Goal: Transaction & Acquisition: Subscribe to service/newsletter

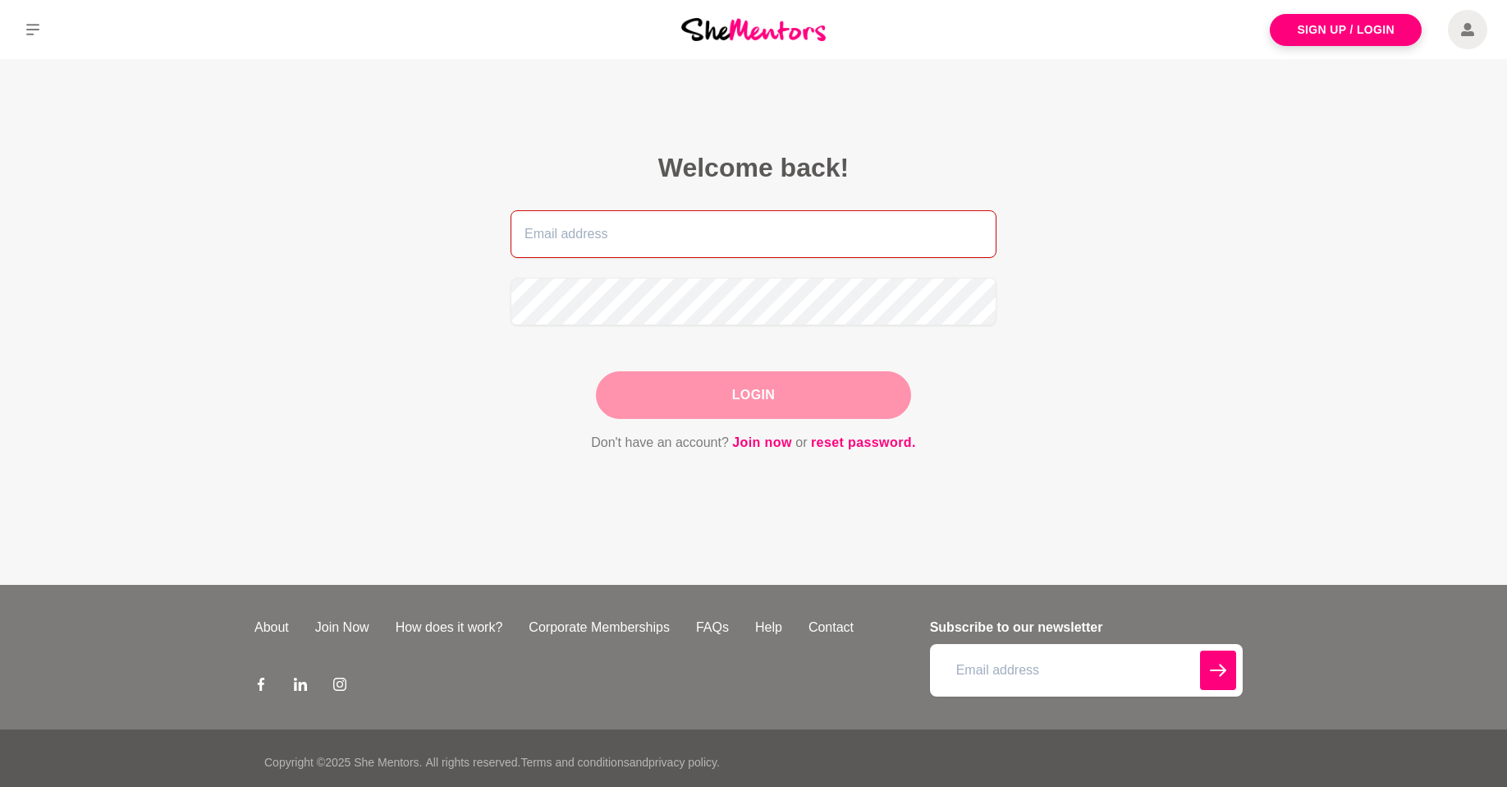
type input "[EMAIL_ADDRESS][DOMAIN_NAME]"
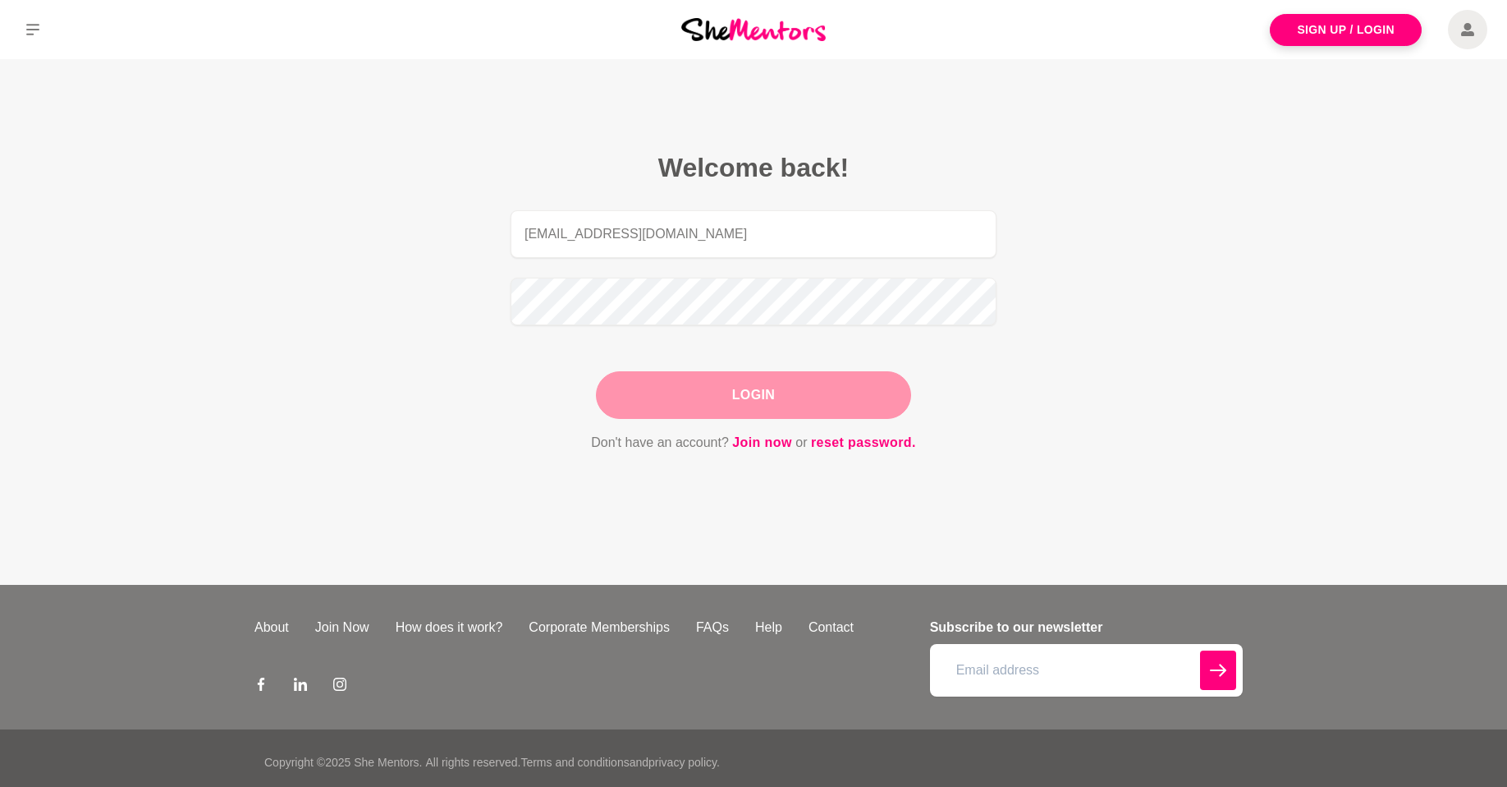
click at [741, 406] on div "Login" at bounding box center [753, 395] width 315 height 48
click at [748, 398] on button "Login" at bounding box center [753, 395] width 315 height 48
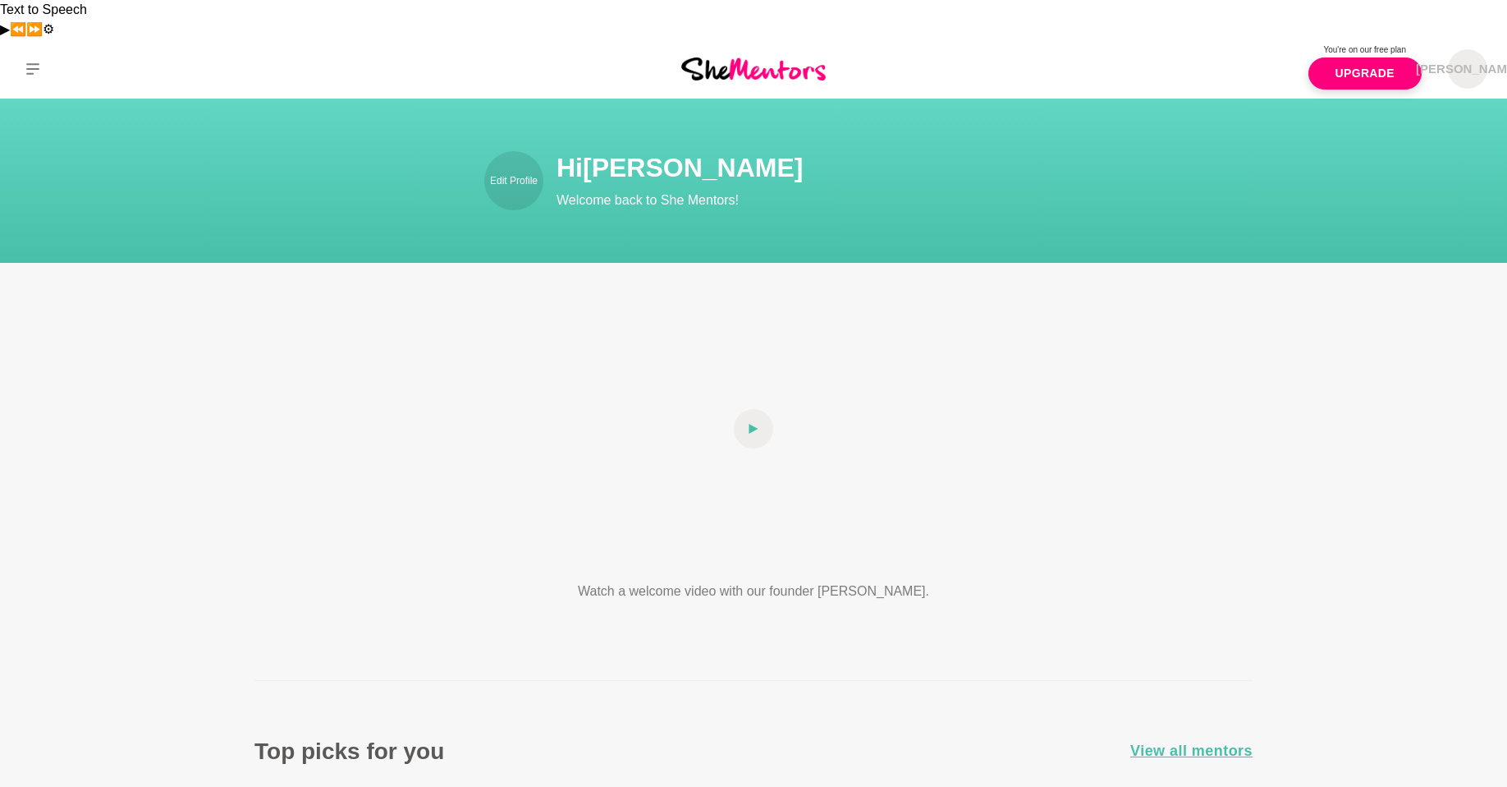
scroll to position [5, 0]
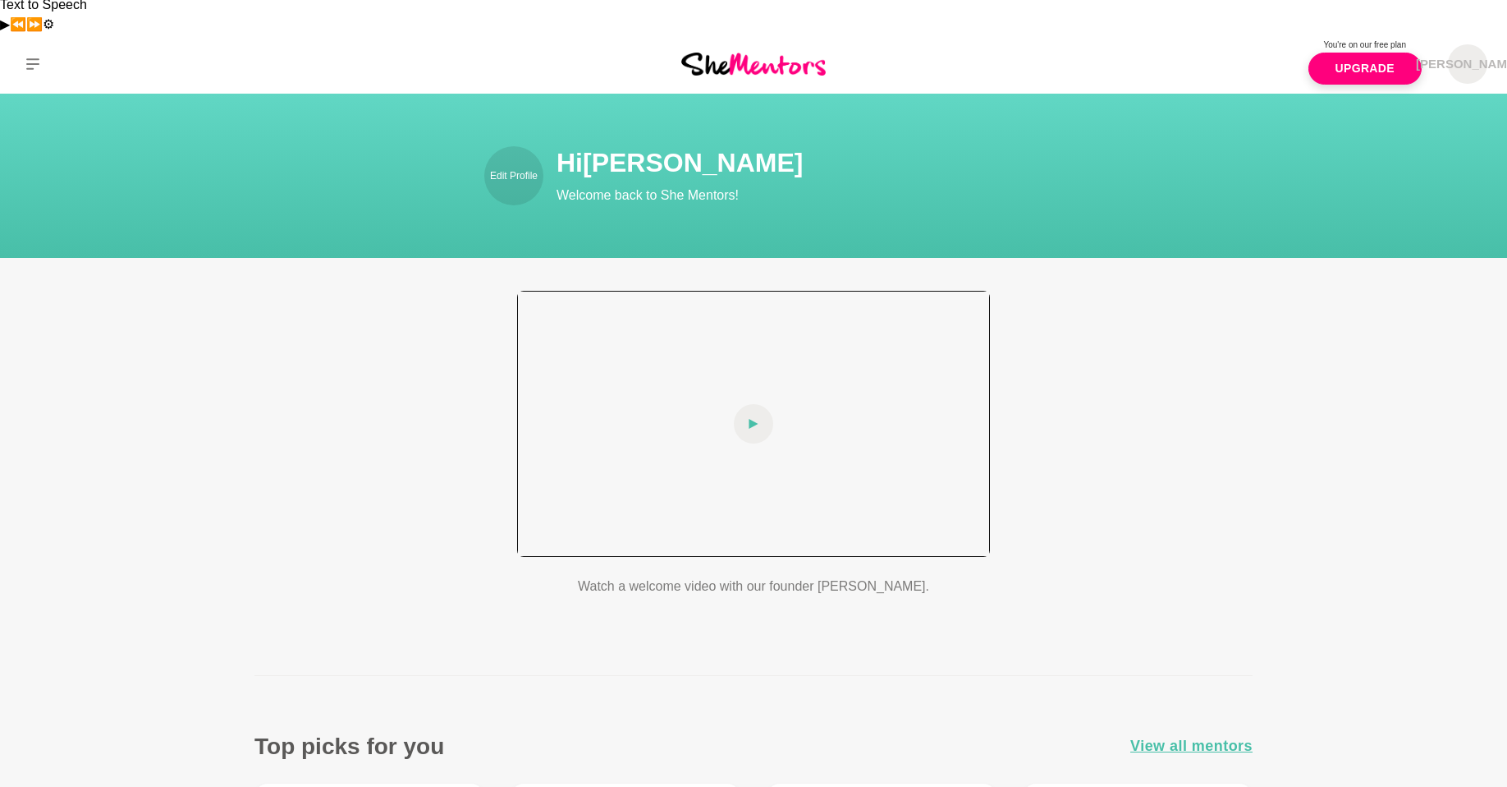
click at [749, 404] on icon at bounding box center [754, 423] width 10 height 39
click at [743, 384] on div at bounding box center [753, 424] width 473 height 266
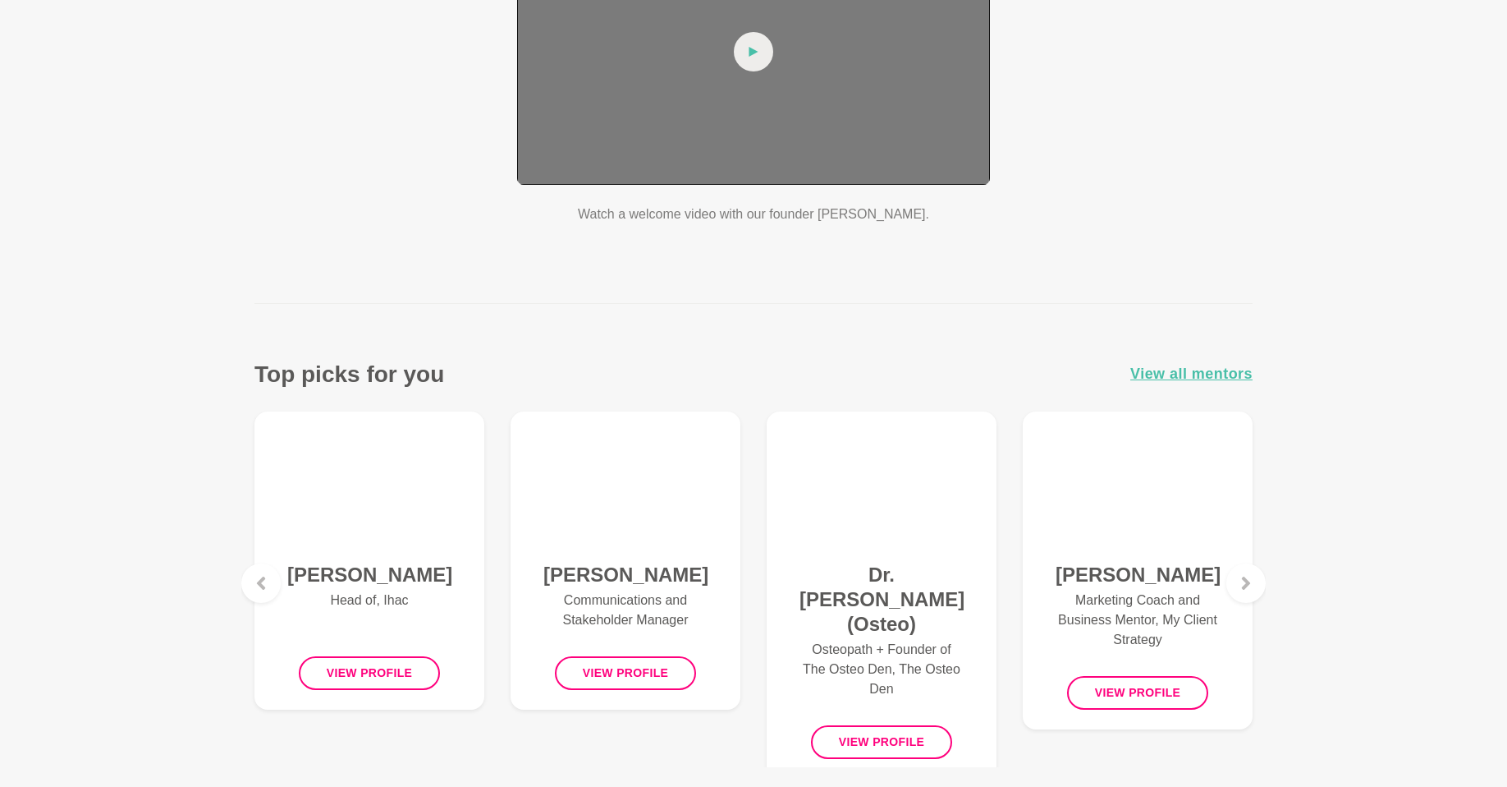
scroll to position [0, 0]
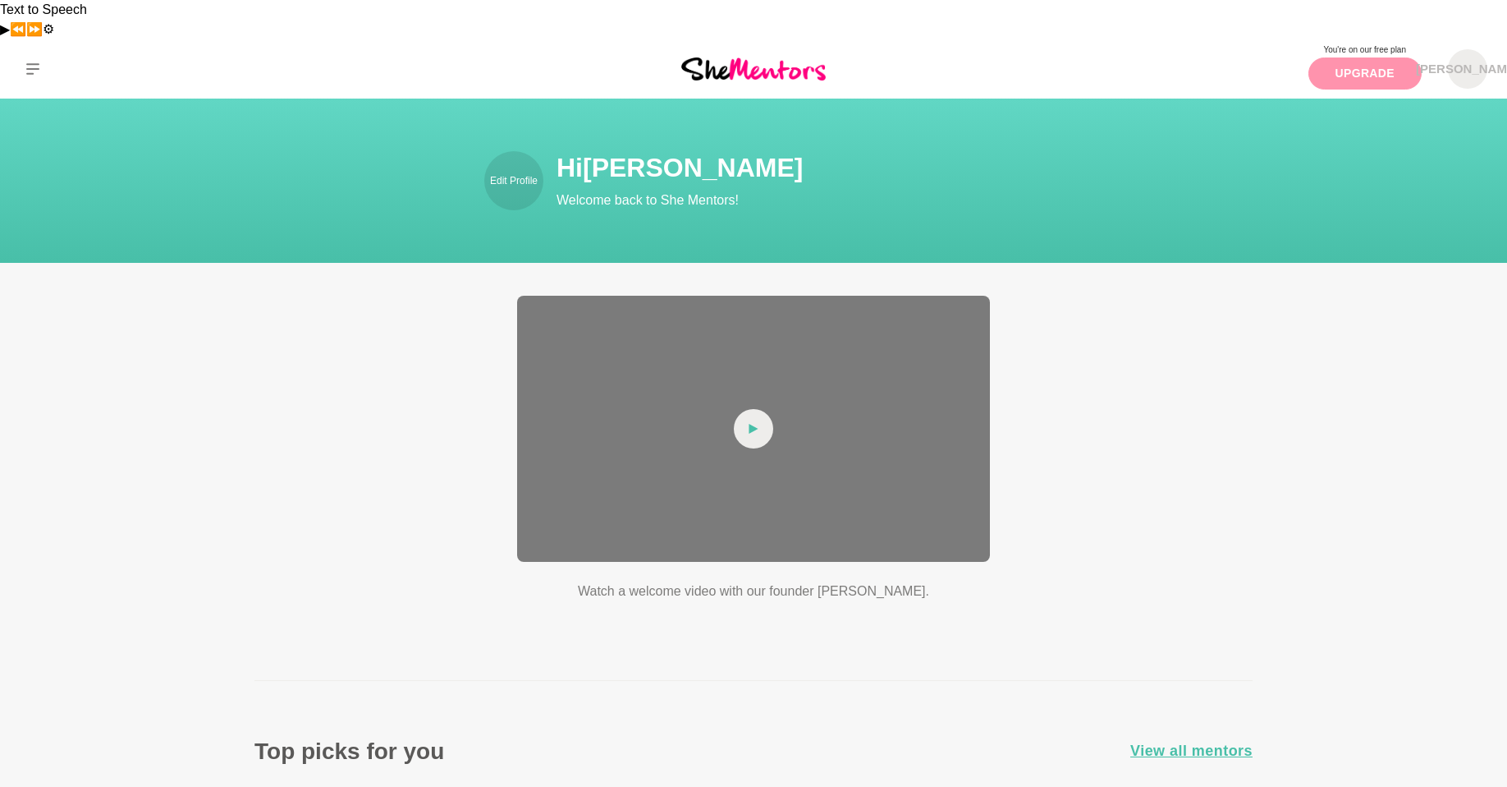
click at [1367, 57] on link "Upgrade" at bounding box center [1365, 73] width 113 height 32
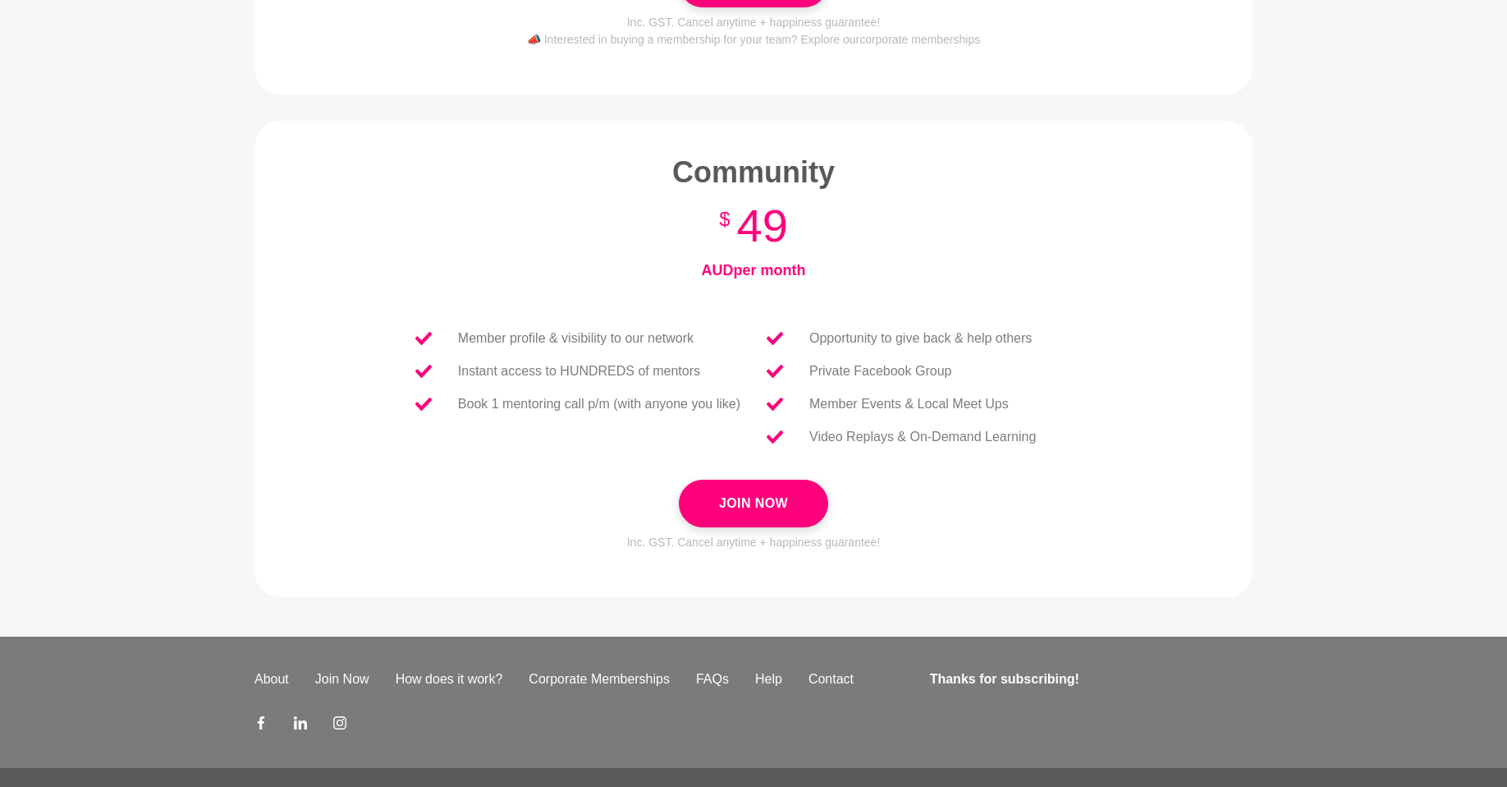
scroll to position [565, 0]
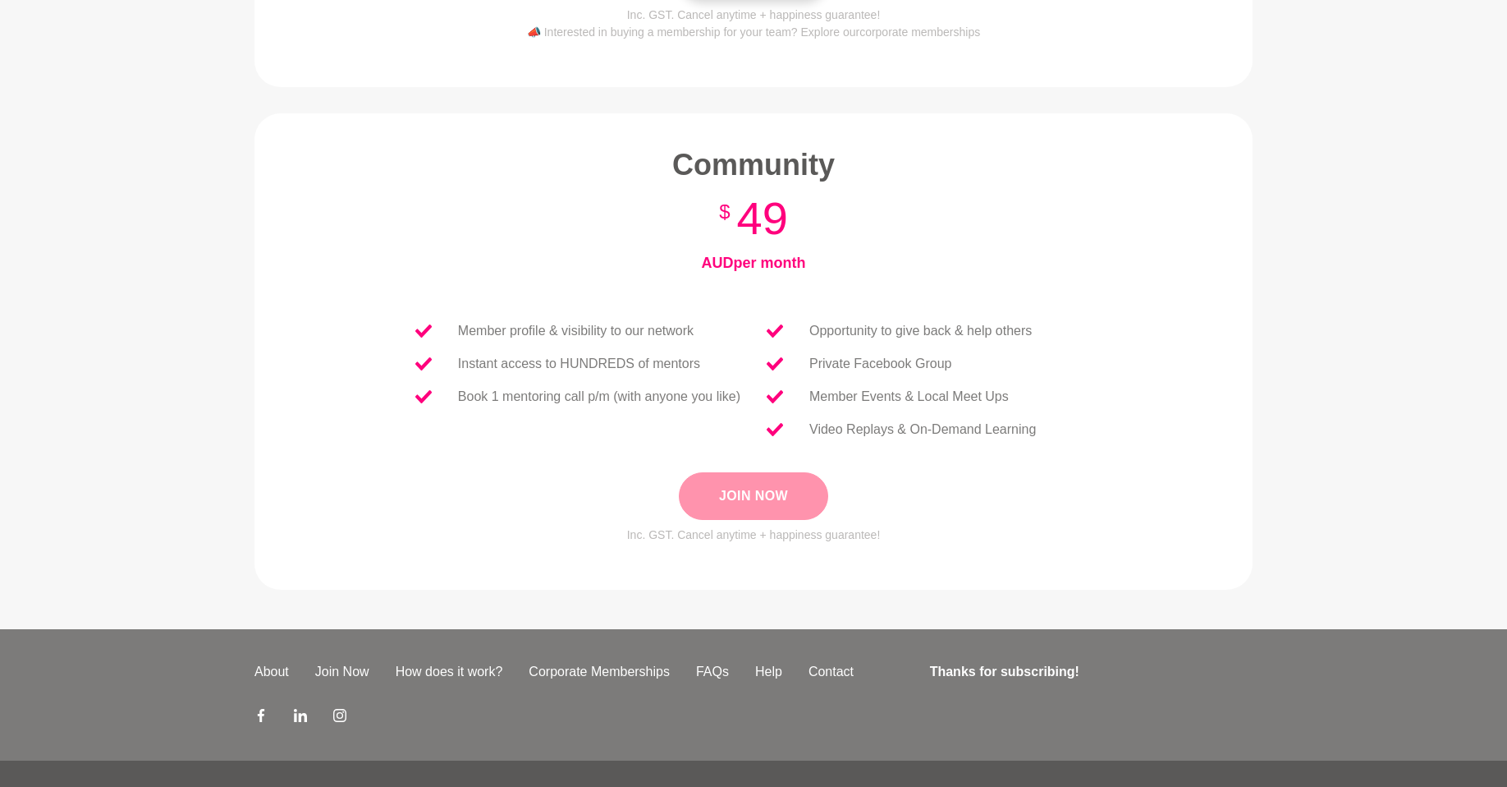
click at [797, 472] on button "Join Now" at bounding box center [753, 496] width 149 height 48
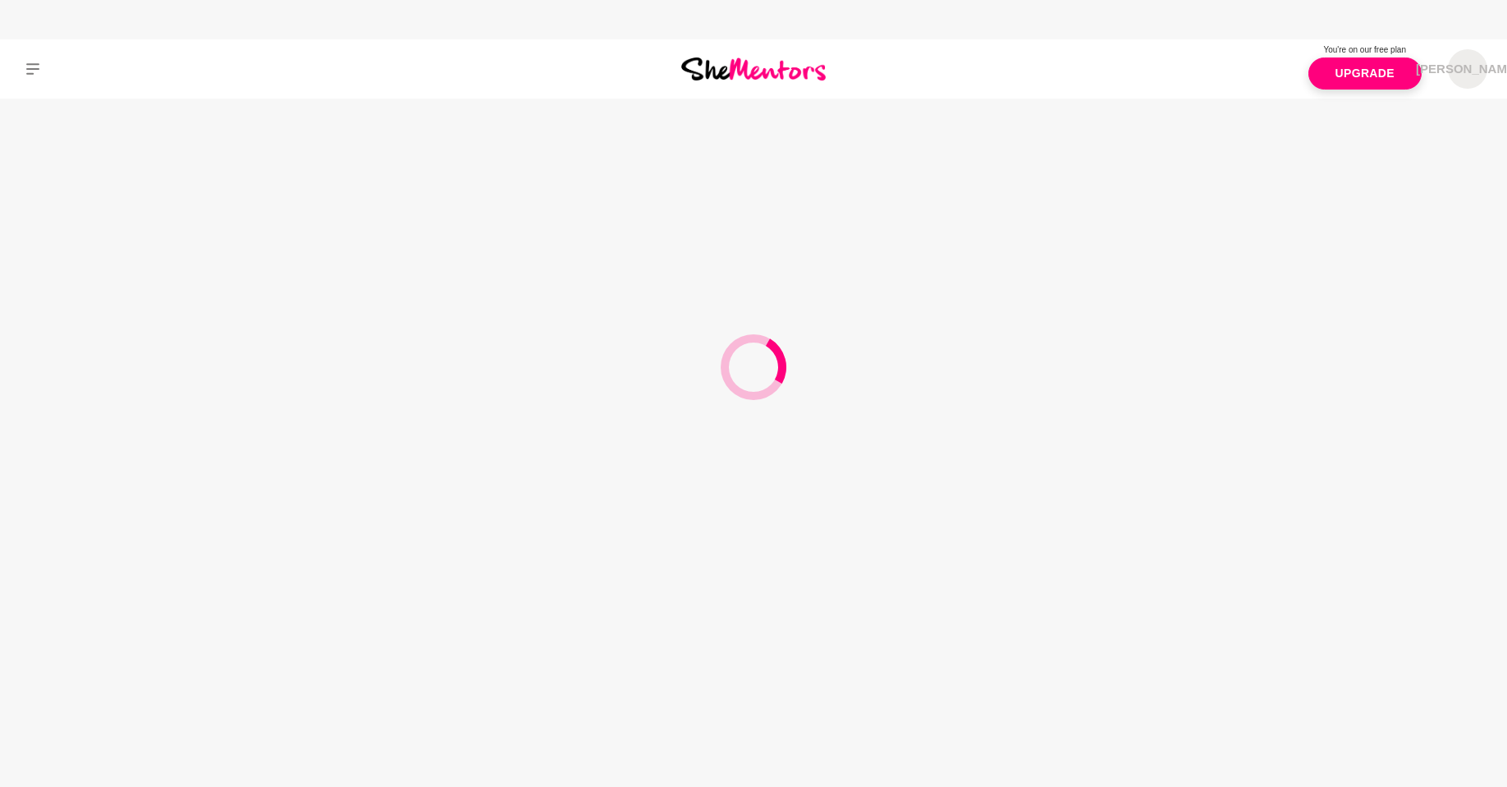
scroll to position [0, 0]
